Goal: Navigation & Orientation: Find specific page/section

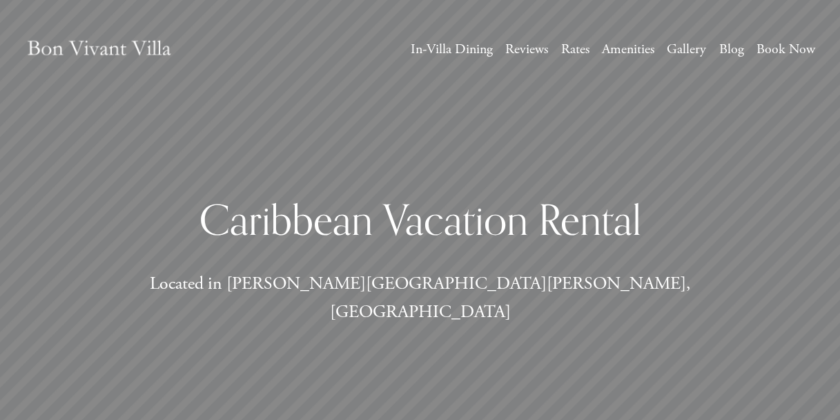
click at [464, 50] on link "In-Villa Dining" at bounding box center [452, 49] width 82 height 25
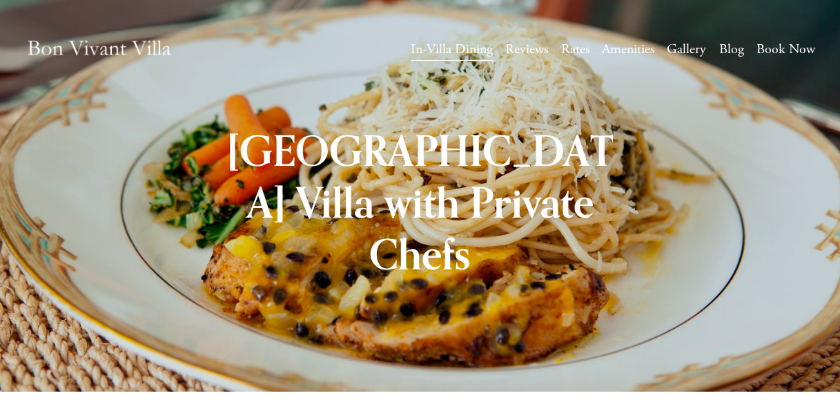
click at [547, 48] on link "Reviews" at bounding box center [526, 49] width 43 height 25
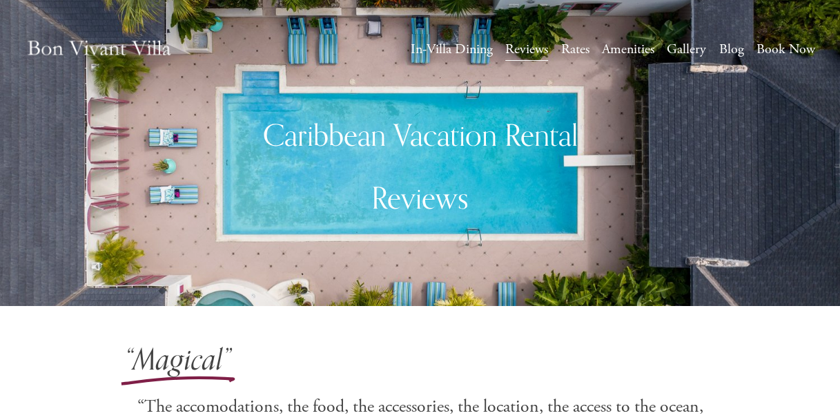
click at [561, 48] on link "Rates" at bounding box center [575, 49] width 28 height 25
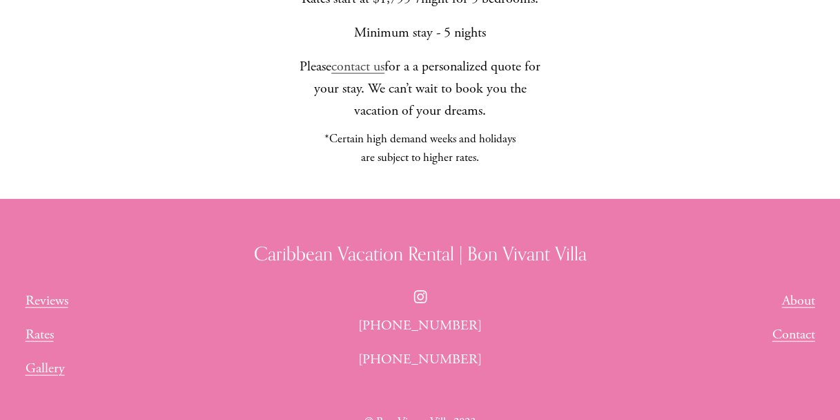
scroll to position [884, 0]
